Goal: Consume media (video, audio)

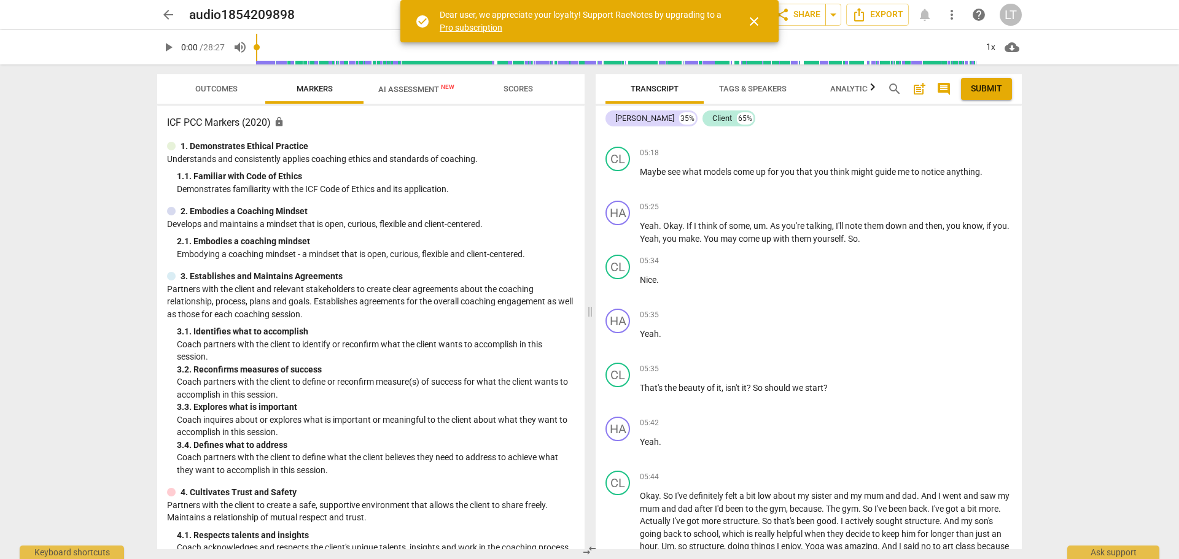
scroll to position [2080, 0]
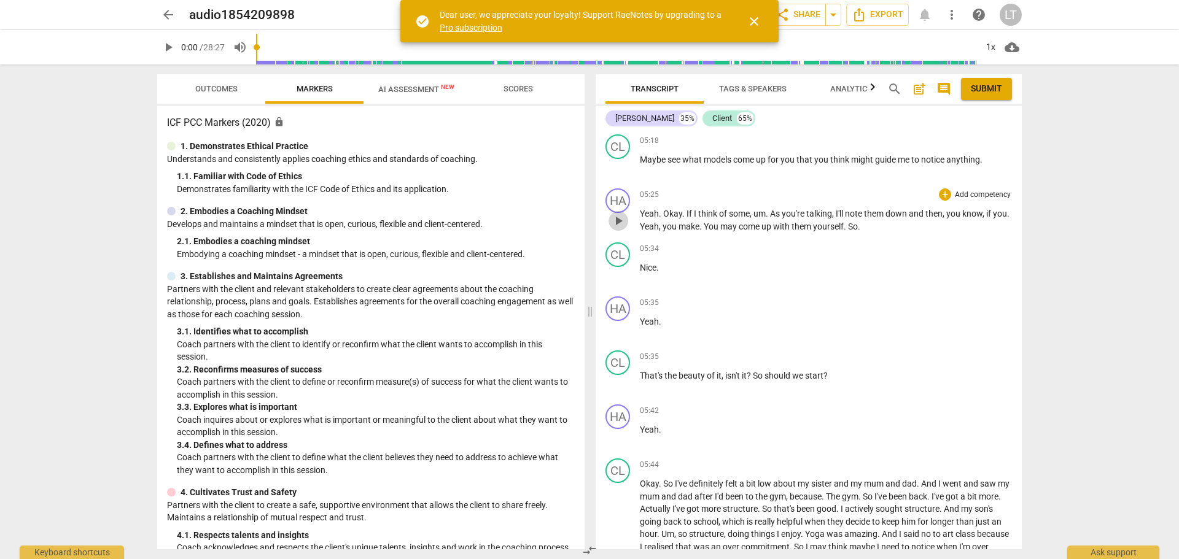
click at [618, 222] on span "play_arrow" at bounding box center [618, 221] width 15 height 15
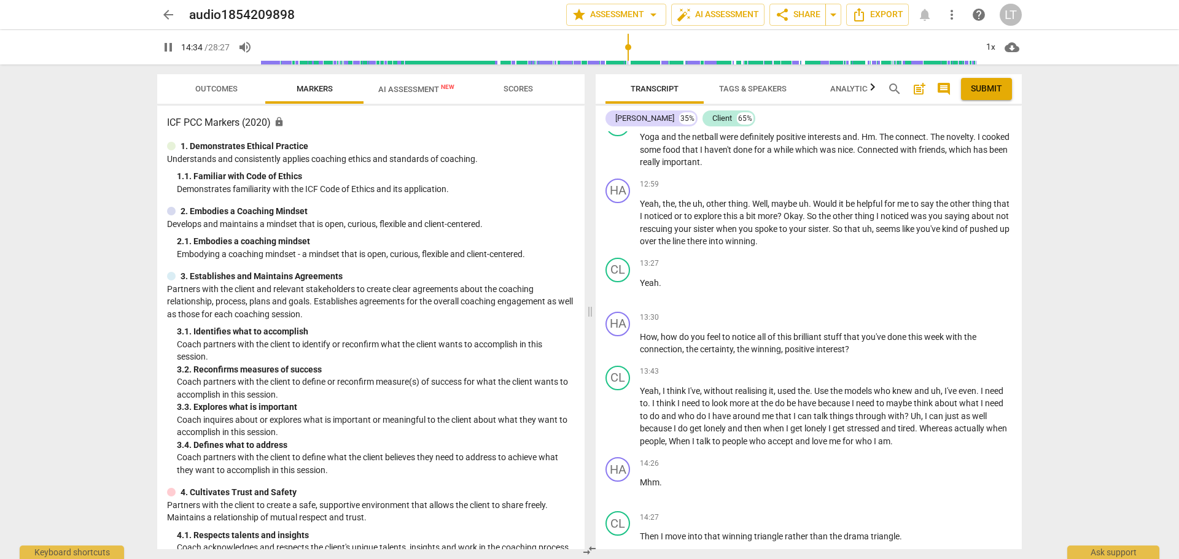
scroll to position [4291, 0]
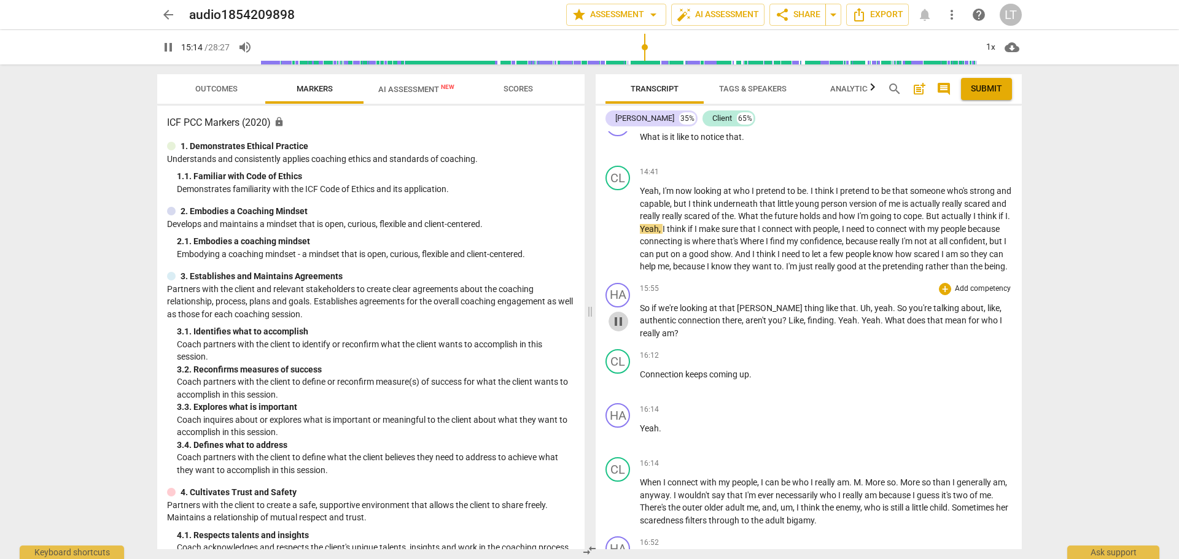
click at [623, 329] on span "pause" at bounding box center [618, 321] width 15 height 15
click at [623, 329] on span "play_arrow" at bounding box center [618, 321] width 15 height 15
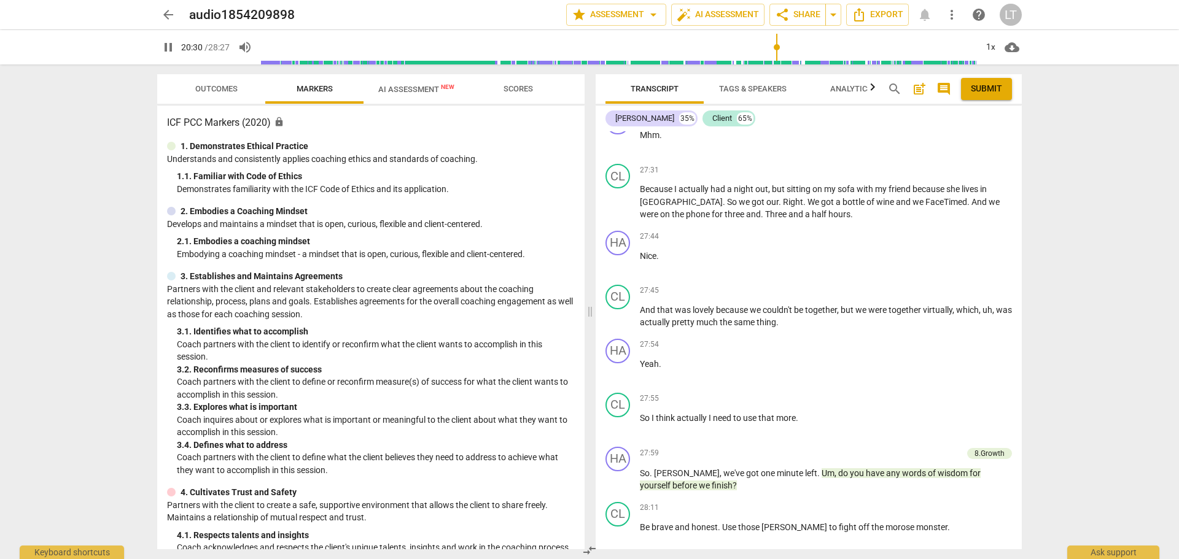
scroll to position [7306, 0]
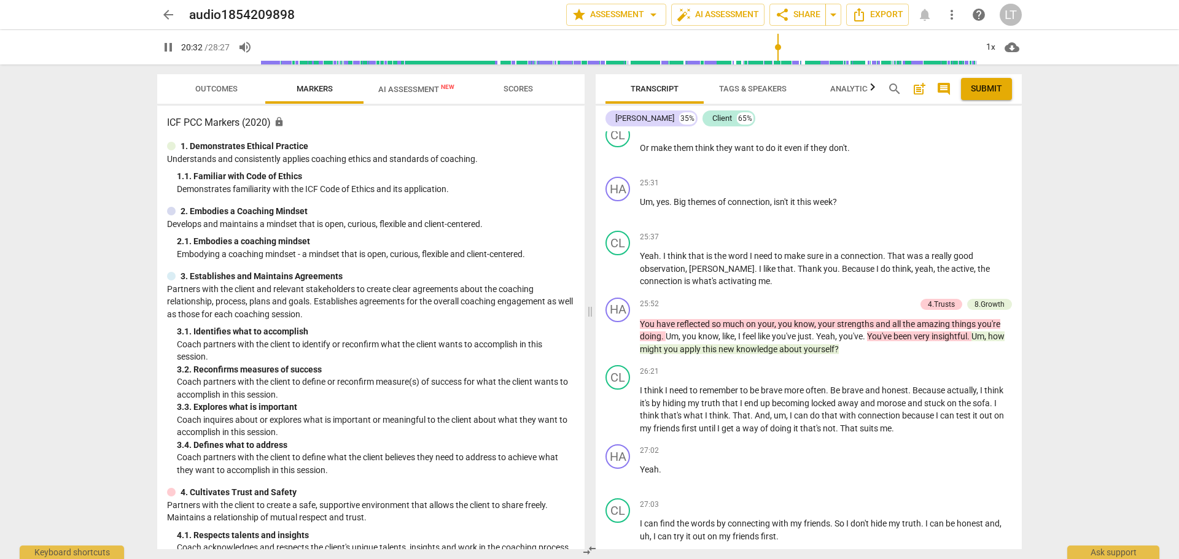
click at [167, 48] on span "pause" at bounding box center [168, 47] width 15 height 15
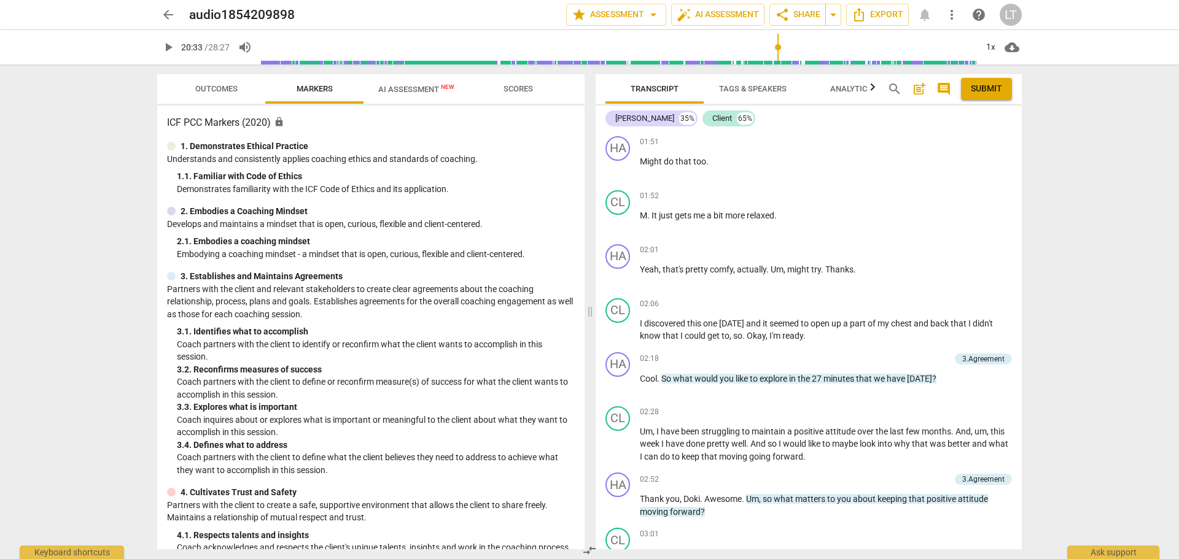
scroll to position [414, 0]
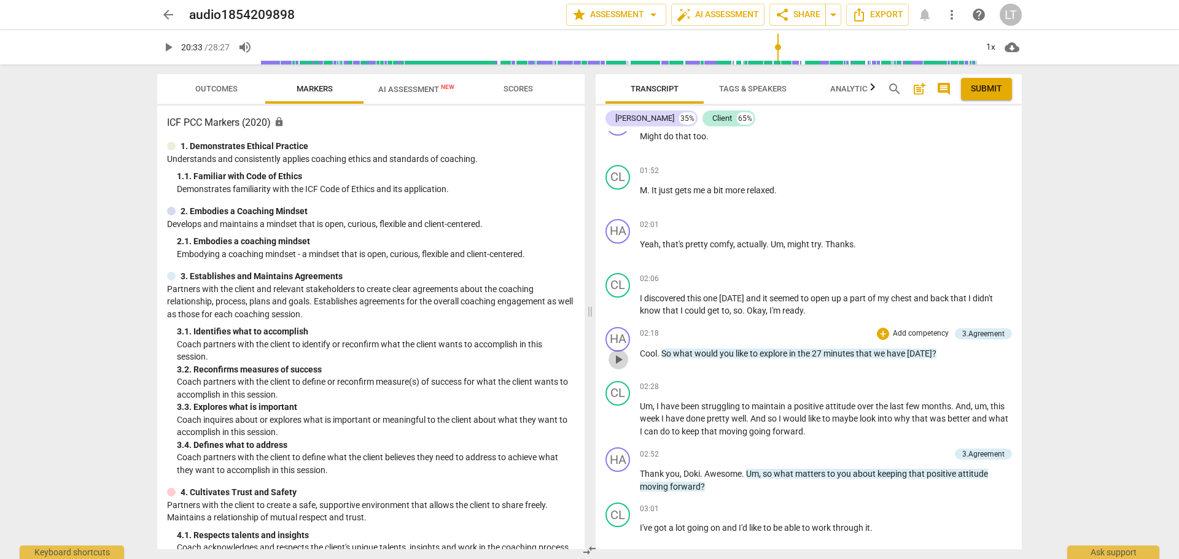
click at [619, 360] on span "play_arrow" at bounding box center [618, 359] width 15 height 15
click at [623, 362] on span "pause" at bounding box center [618, 359] width 15 height 15
click at [616, 359] on span "play_arrow" at bounding box center [618, 359] width 15 height 15
click at [616, 359] on span "pause" at bounding box center [618, 359] width 15 height 15
click at [618, 357] on span "play_arrow" at bounding box center [618, 359] width 15 height 15
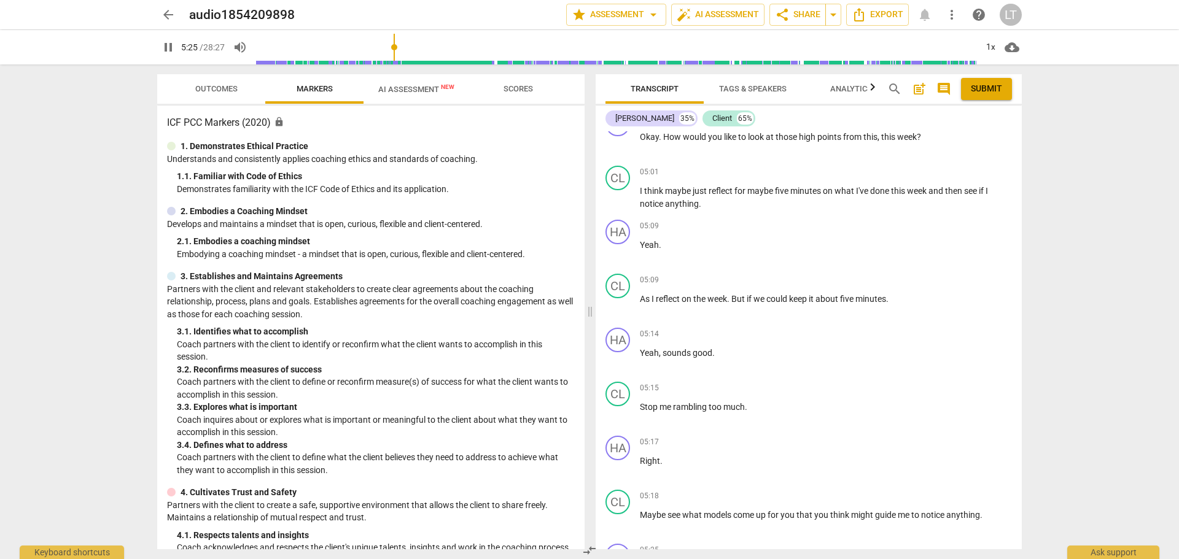
scroll to position [2157, 0]
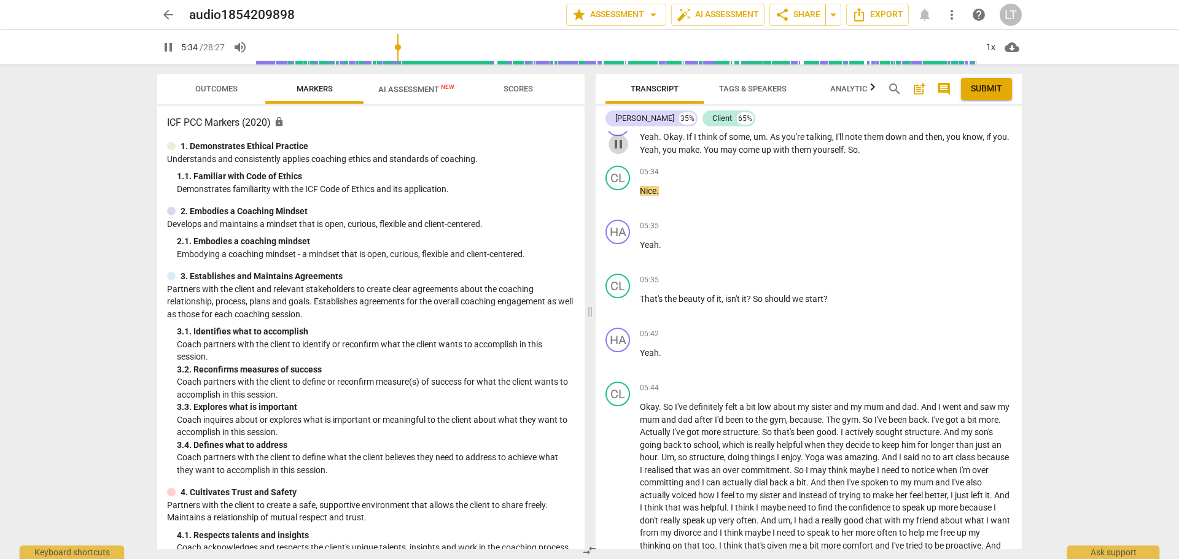
click at [625, 143] on span "pause" at bounding box center [618, 144] width 15 height 15
click at [618, 142] on span "play_arrow" at bounding box center [618, 144] width 15 height 15
click at [616, 198] on span "pause" at bounding box center [618, 198] width 15 height 15
click at [616, 198] on span "play_arrow" at bounding box center [618, 198] width 15 height 15
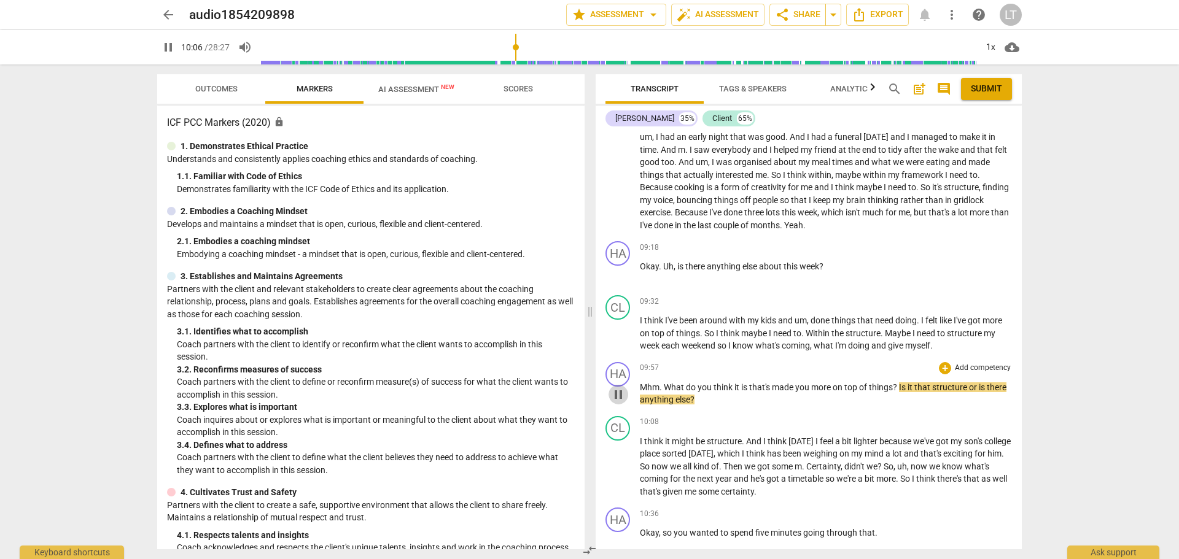
click at [620, 394] on span "pause" at bounding box center [618, 394] width 15 height 15
click at [618, 466] on span "play_arrow" at bounding box center [618, 467] width 15 height 15
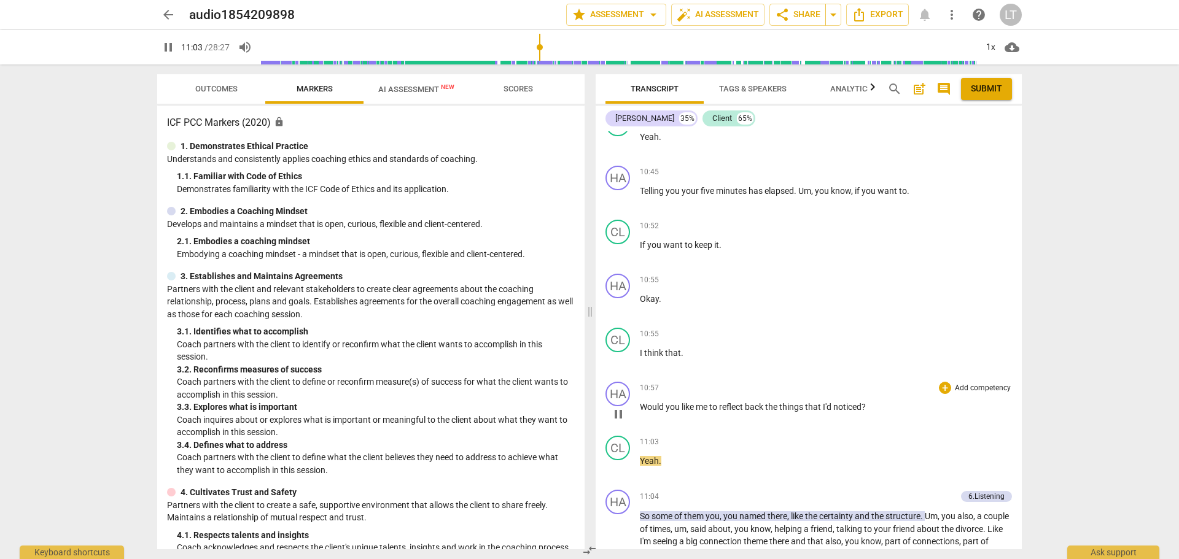
click at [620, 417] on span "pause" at bounding box center [618, 414] width 15 height 15
click at [616, 470] on span "play_arrow" at bounding box center [618, 468] width 15 height 15
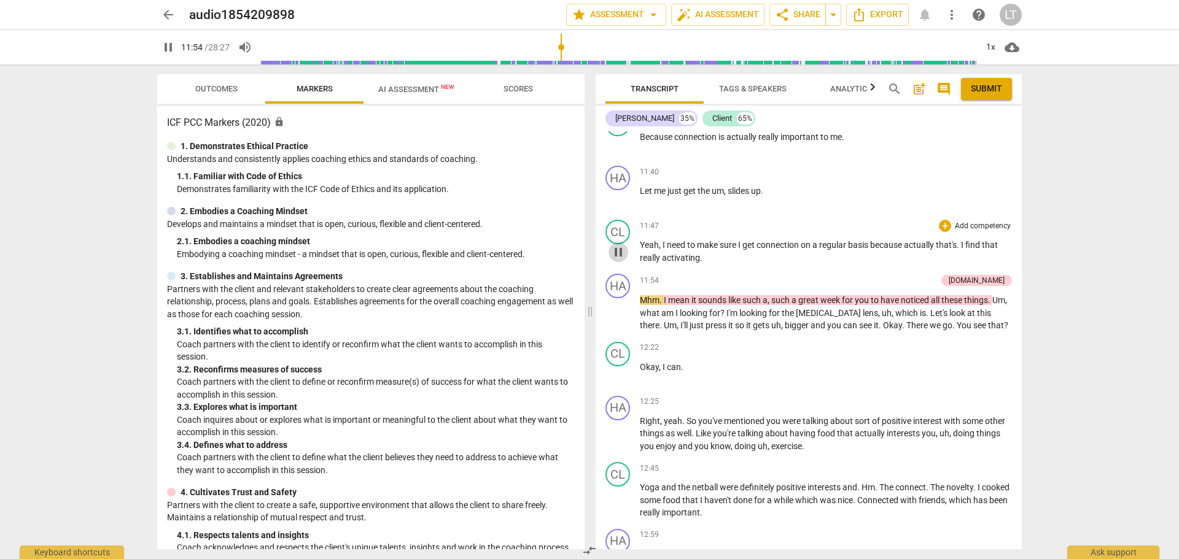
click at [617, 254] on span "pause" at bounding box center [618, 252] width 15 height 15
click at [618, 319] on span "play_arrow" at bounding box center [618, 313] width 15 height 15
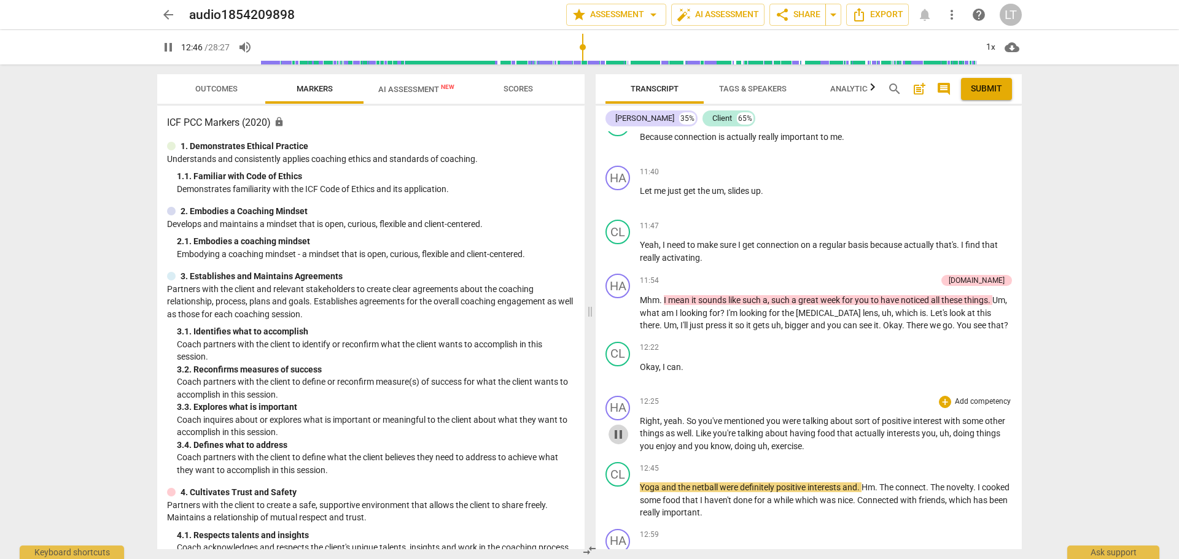
click at [615, 432] on span "pause" at bounding box center [618, 434] width 15 height 15
click at [617, 503] on span "play_arrow" at bounding box center [618, 501] width 15 height 15
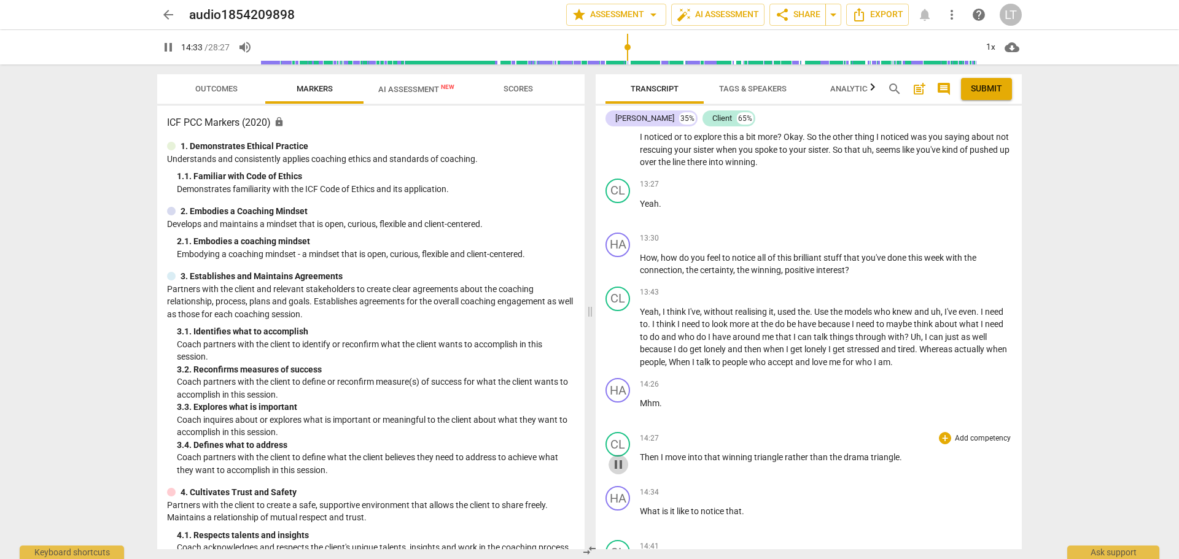
click at [621, 462] on span "pause" at bounding box center [618, 464] width 15 height 15
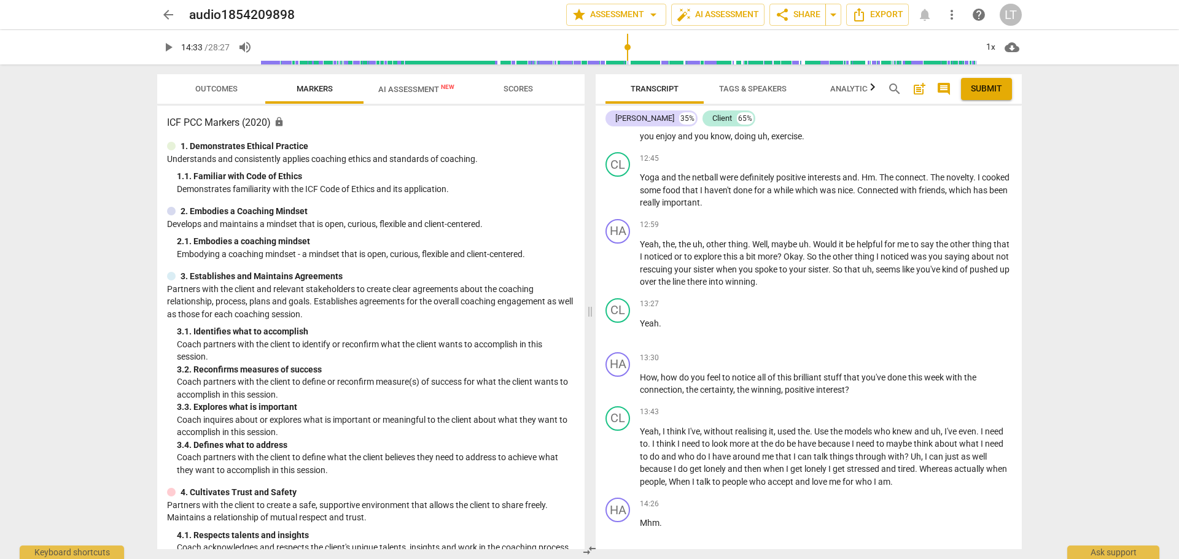
scroll to position [3809, 0]
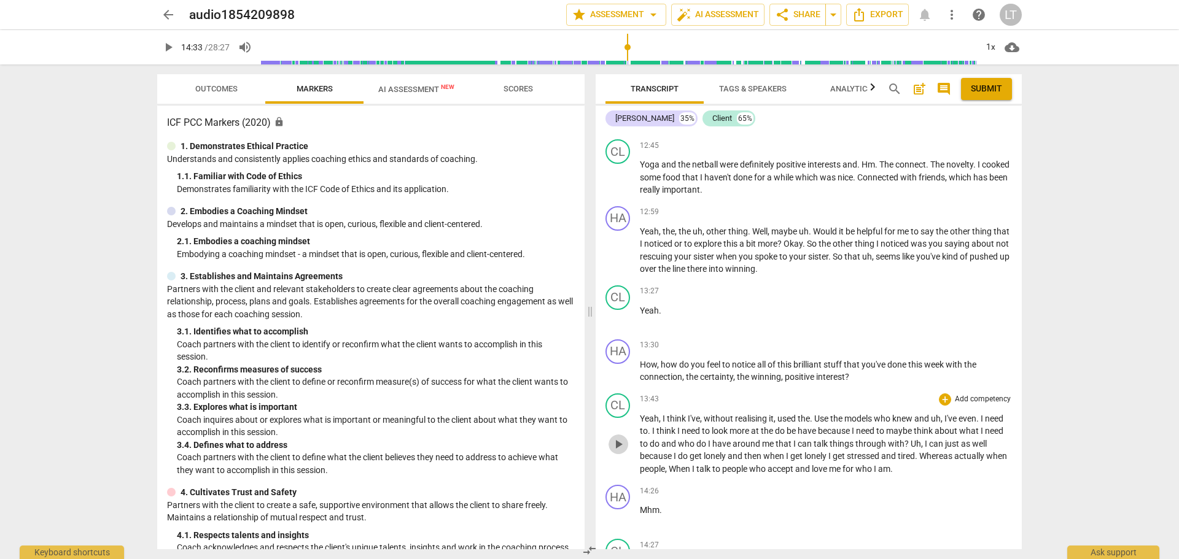
click at [617, 443] on span "play_arrow" at bounding box center [618, 444] width 15 height 15
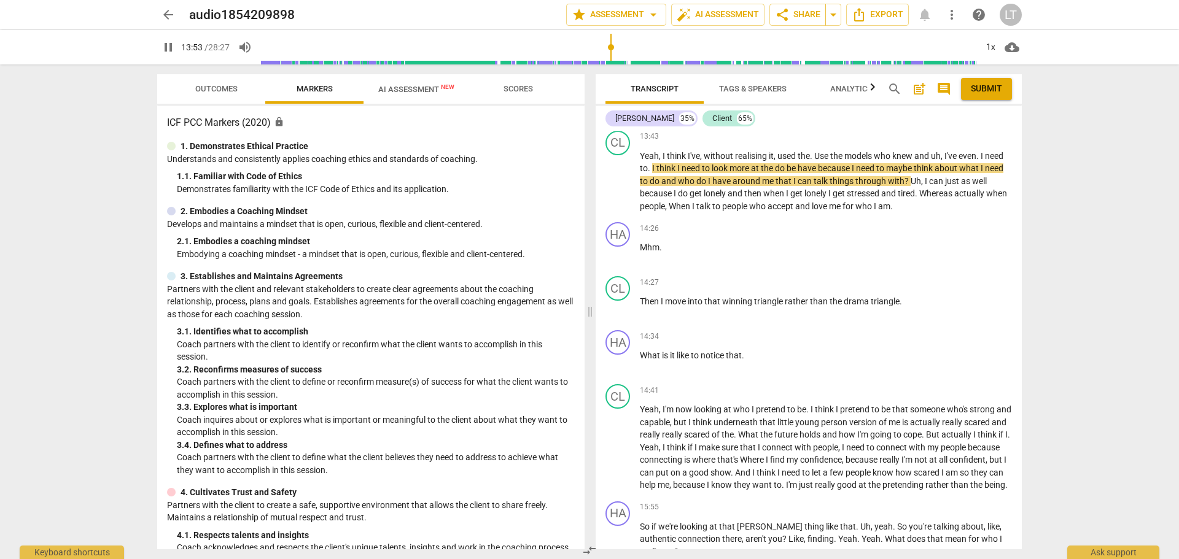
scroll to position [4110, 0]
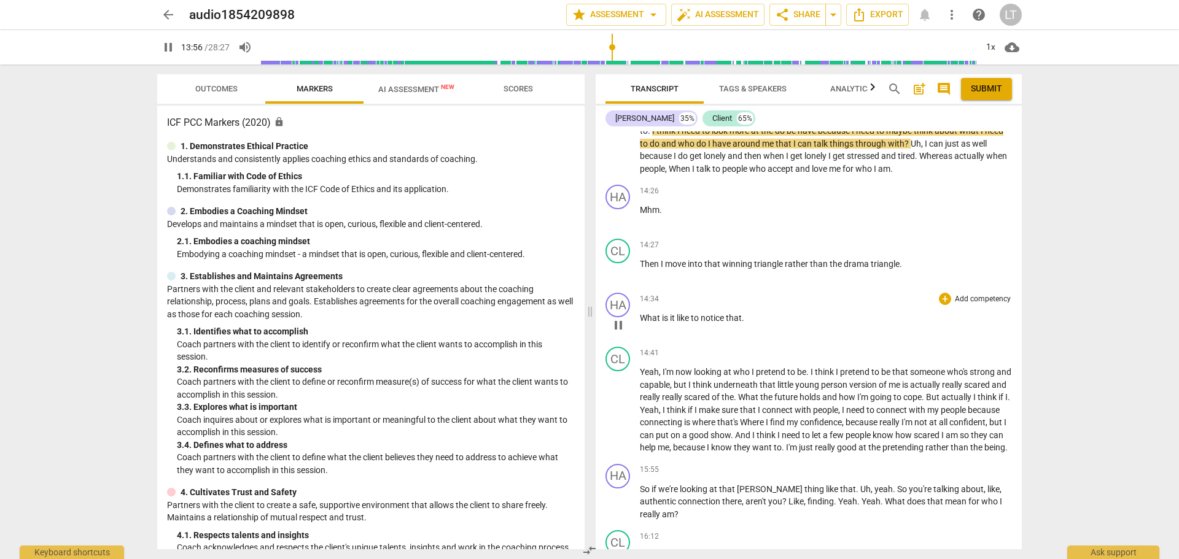
click at [618, 320] on span "pause" at bounding box center [618, 325] width 15 height 15
click at [617, 328] on span "play_arrow" at bounding box center [618, 325] width 15 height 15
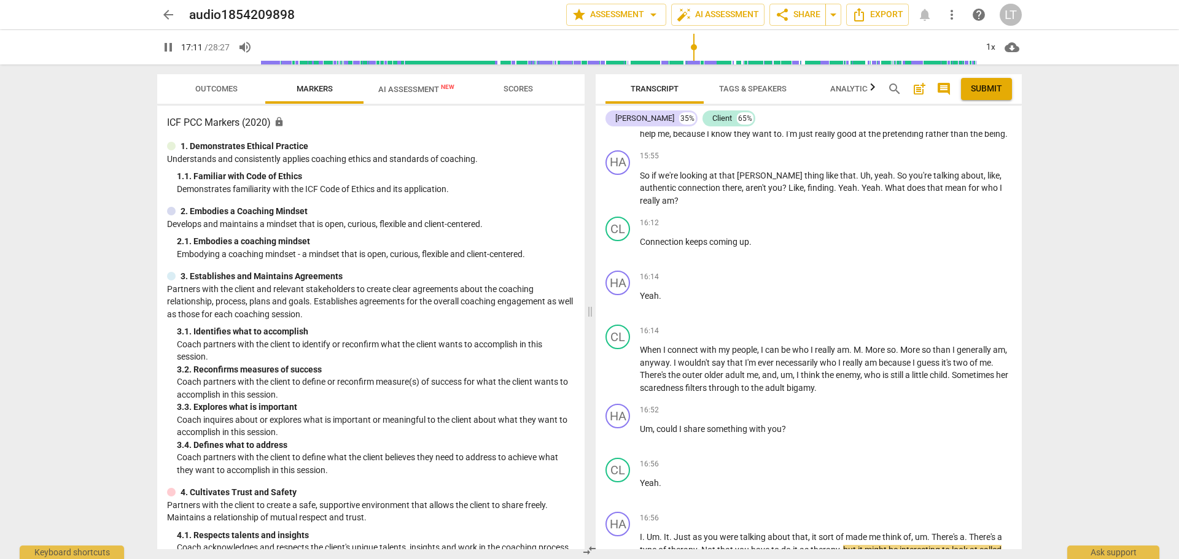
scroll to position [4849, 0]
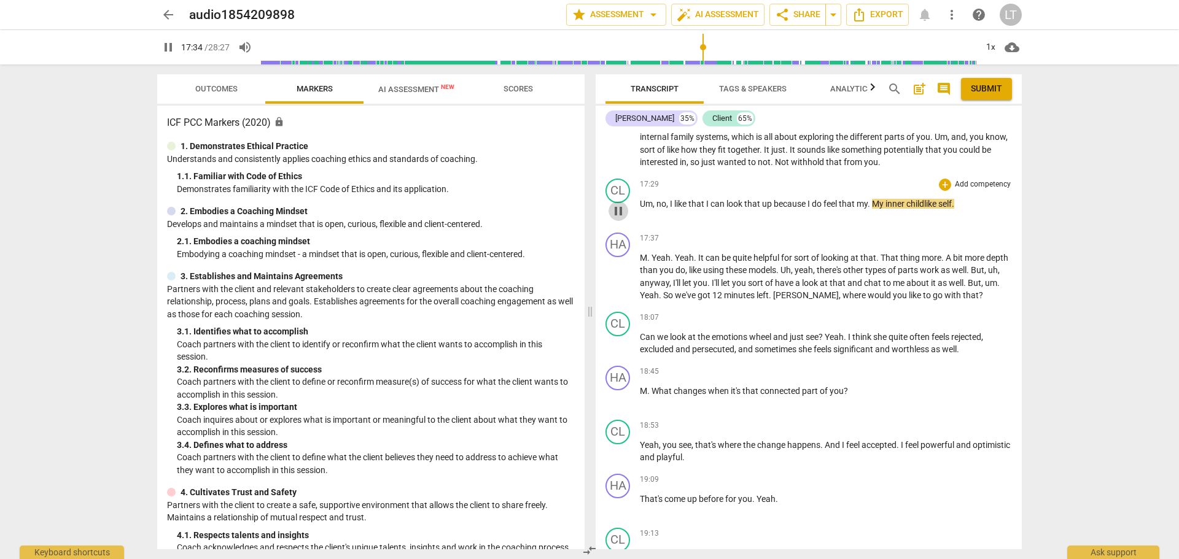
click at [613, 214] on span "pause" at bounding box center [618, 211] width 15 height 15
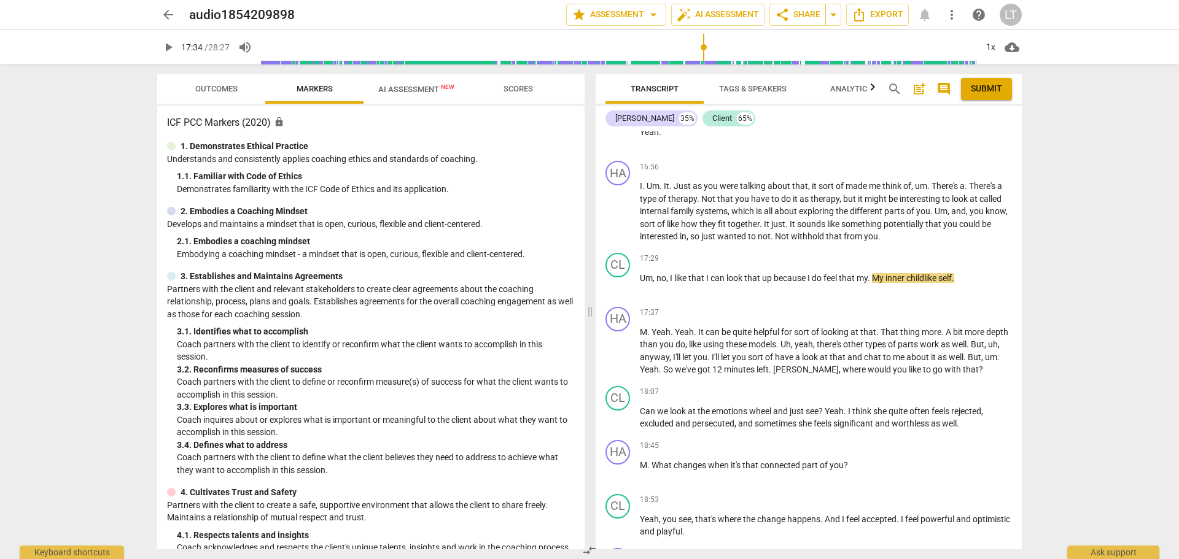
scroll to position [4800, 0]
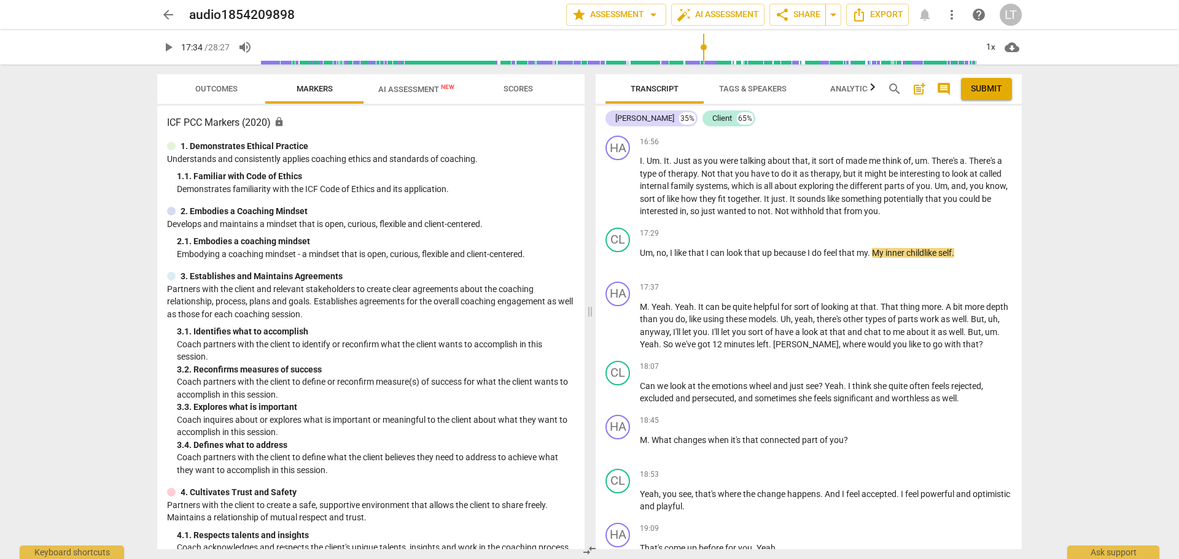
drag, startPoint x: 1023, startPoint y: 382, endPoint x: 1018, endPoint y: 408, distance: 25.8
click at [1018, 408] on div "Transcript Tags & Speakers Analytics search post_add comment Submit [PERSON_NAM…" at bounding box center [811, 311] width 441 height 495
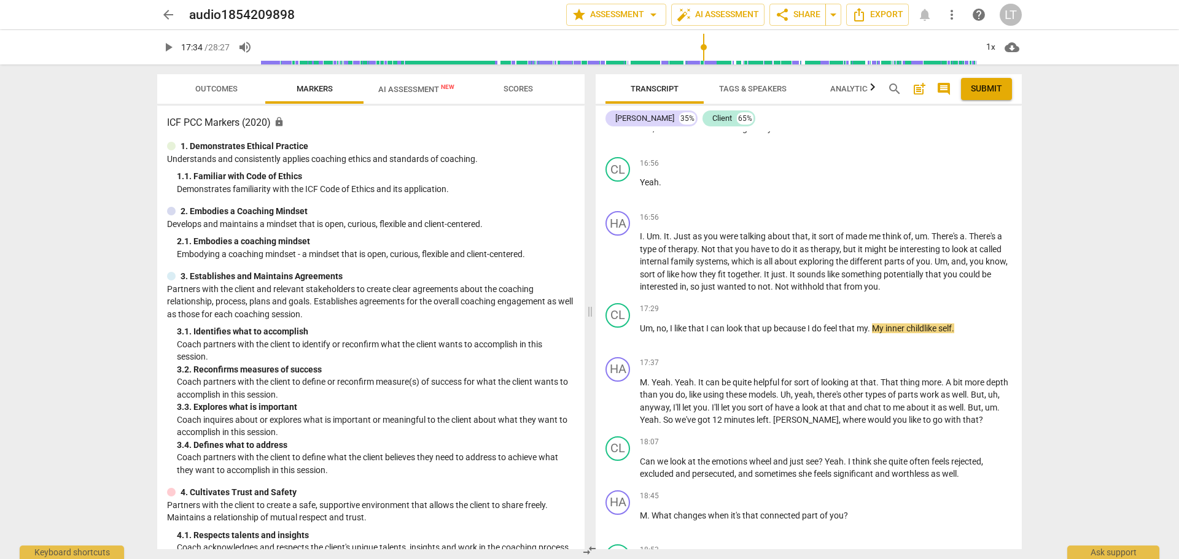
scroll to position [4736, 0]
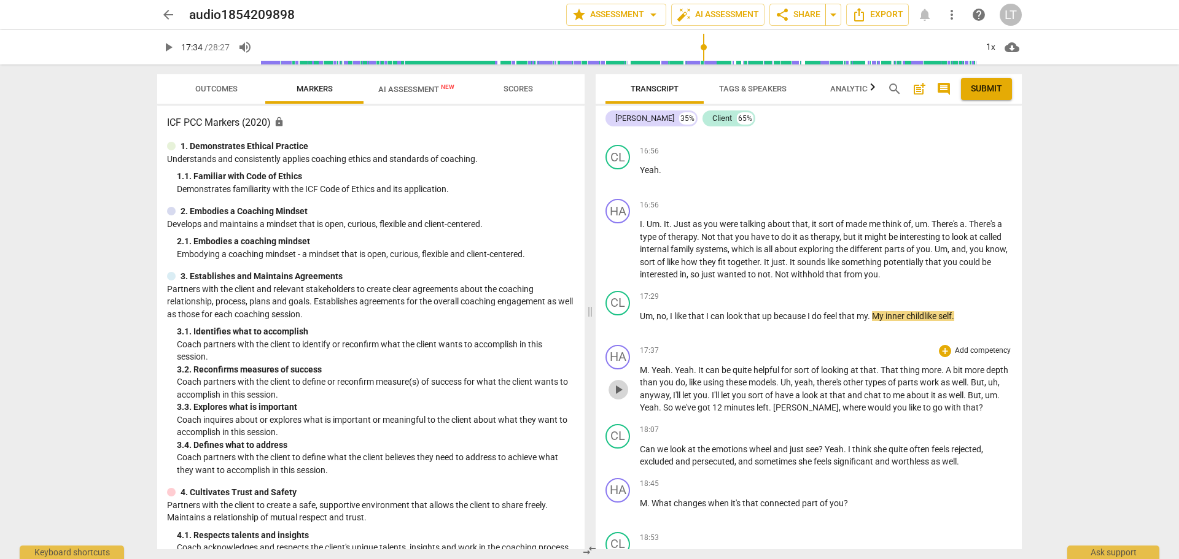
click at [621, 393] on span "play_arrow" at bounding box center [618, 389] width 15 height 15
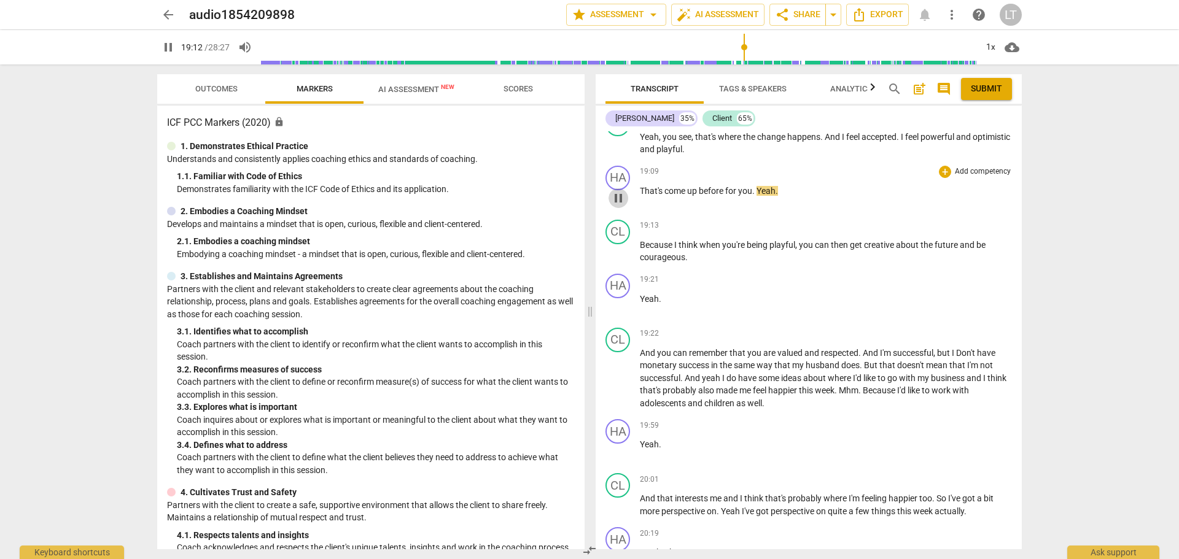
click at [616, 198] on span "pause" at bounding box center [618, 198] width 15 height 15
click at [620, 254] on span "play_arrow" at bounding box center [618, 252] width 15 height 15
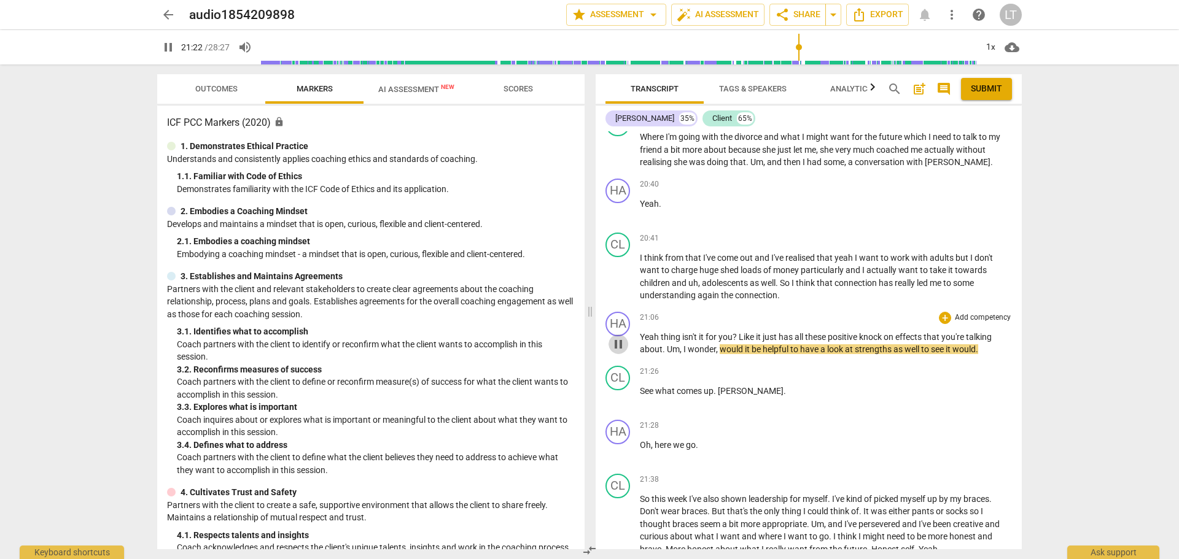
click at [616, 344] on span "pause" at bounding box center [618, 344] width 15 height 15
click at [616, 400] on span "play_arrow" at bounding box center [618, 398] width 15 height 15
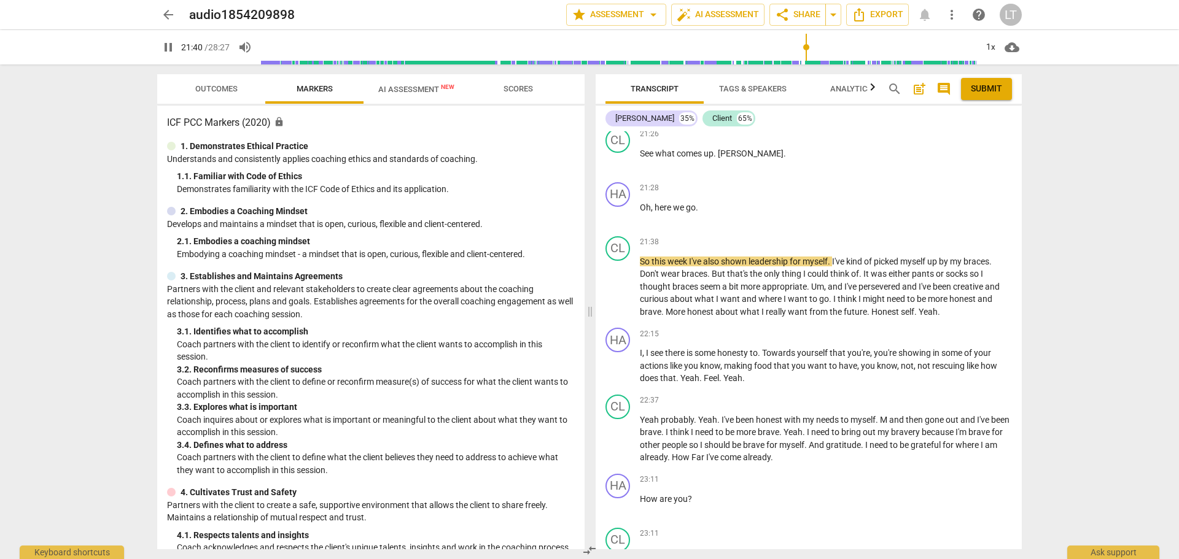
scroll to position [5877, 0]
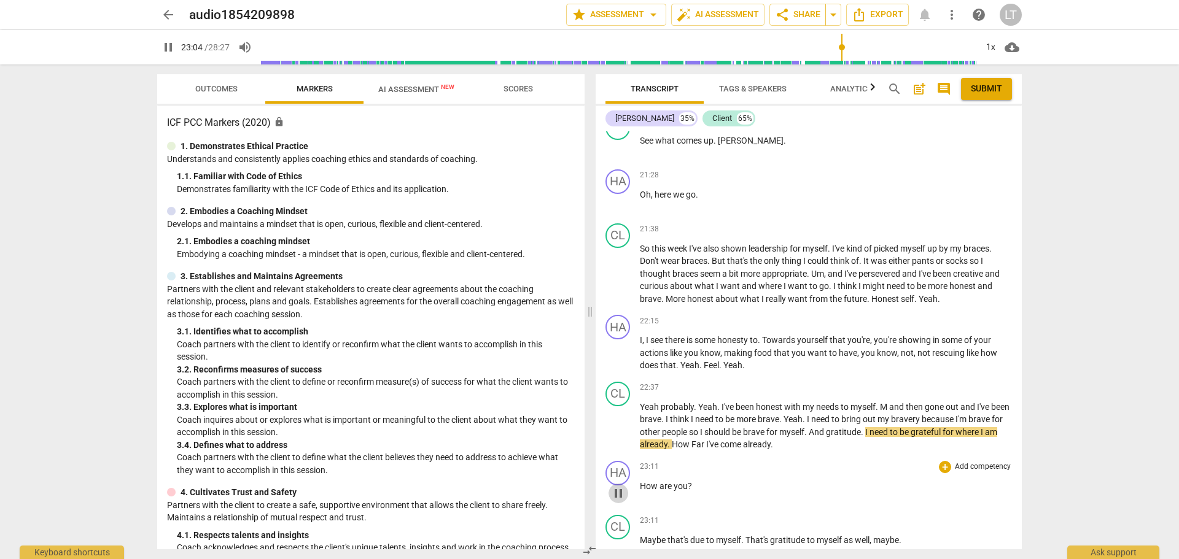
click at [615, 495] on span "pause" at bounding box center [618, 493] width 15 height 15
drag, startPoint x: 1017, startPoint y: 430, endPoint x: 1017, endPoint y: 441, distance: 11.7
click at [1017, 441] on div "CL play_arrow pause 22:37 + Add competency keyboard_arrow_right Yeah probably .…" at bounding box center [809, 416] width 426 height 79
click at [617, 494] on span "play_arrow" at bounding box center [618, 493] width 15 height 15
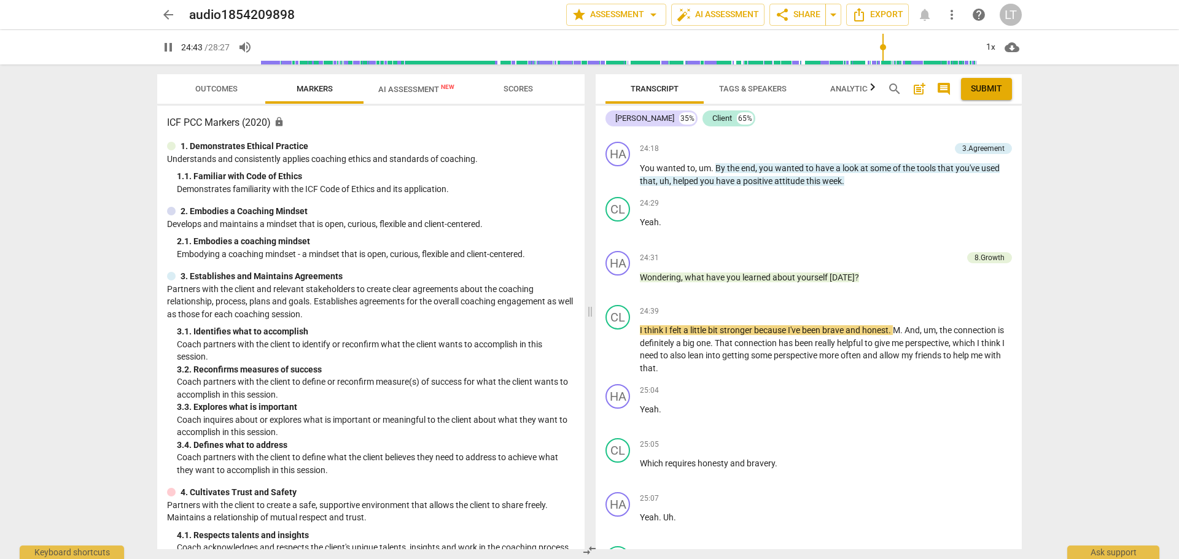
scroll to position [6667, 0]
click at [615, 351] on span "pause" at bounding box center [618, 350] width 15 height 15
type input "1505"
